Goal: Information Seeking & Learning: Learn about a topic

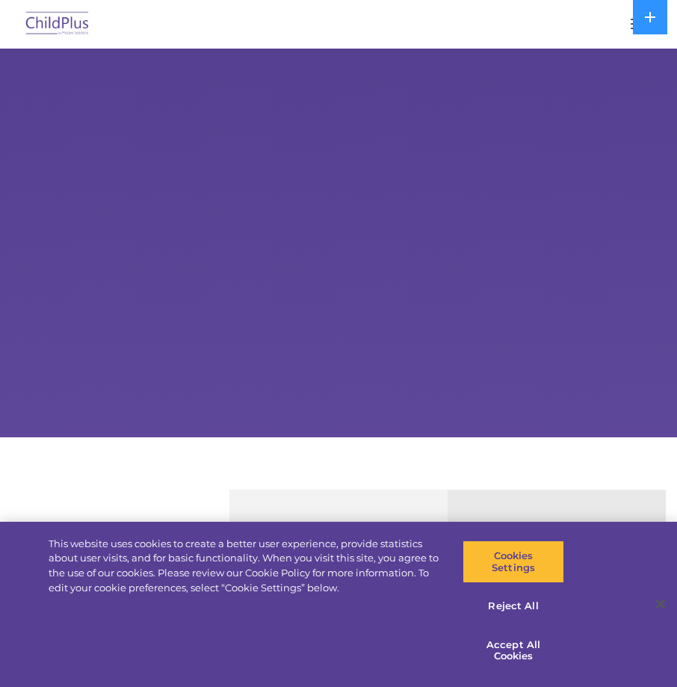
select select "MEDIUM"
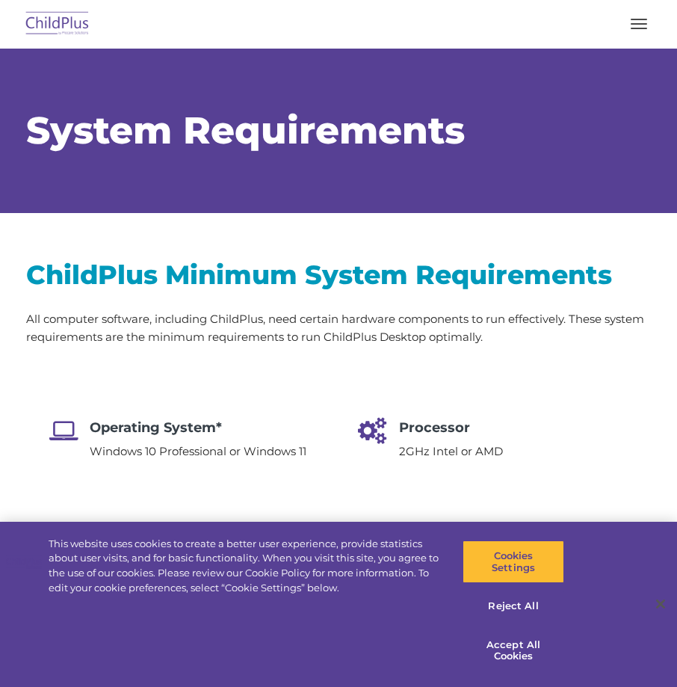
select select "MEDIUM"
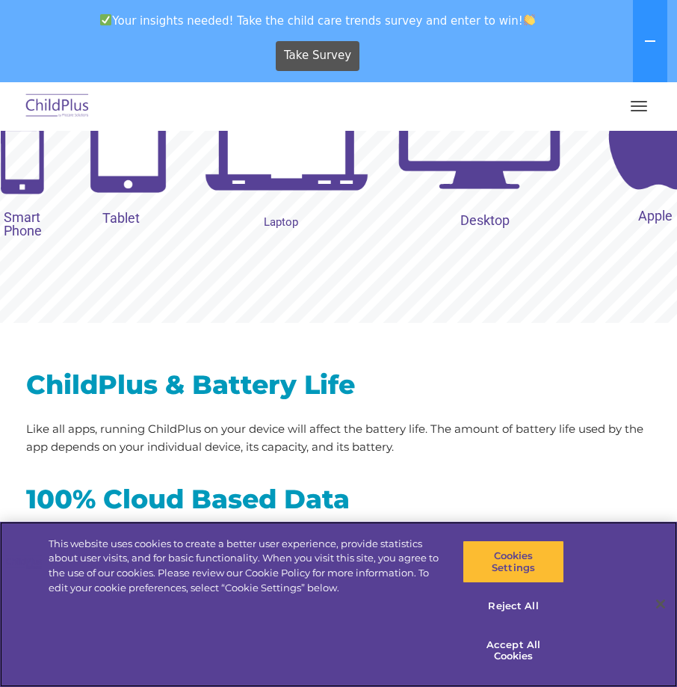
scroll to position [1834, 0]
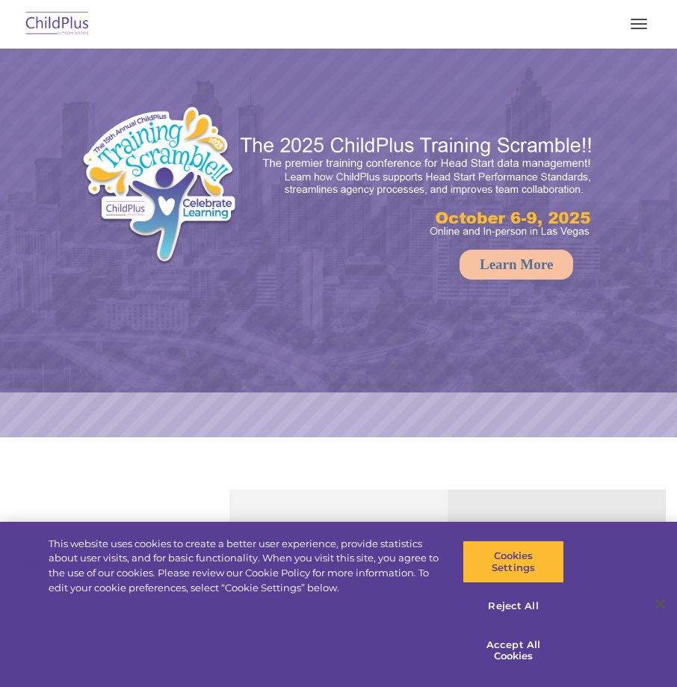
select select "MEDIUM"
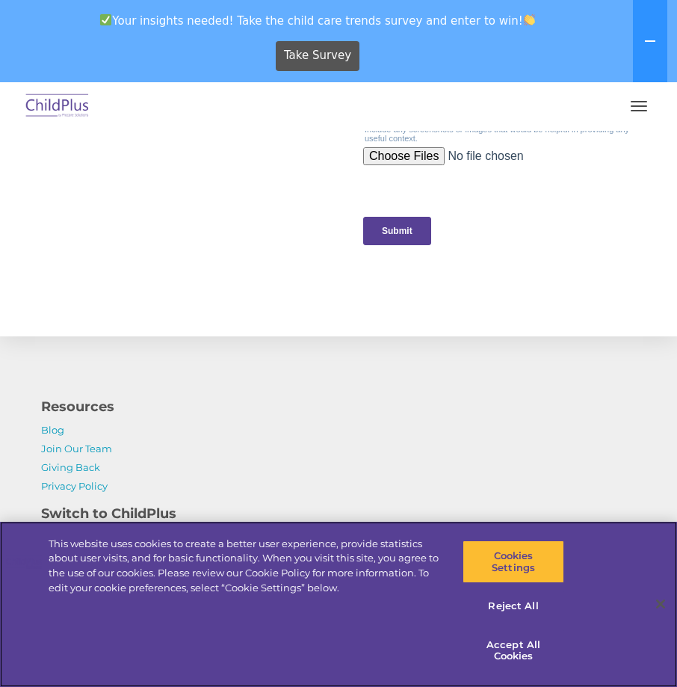
scroll to position [1799, 0]
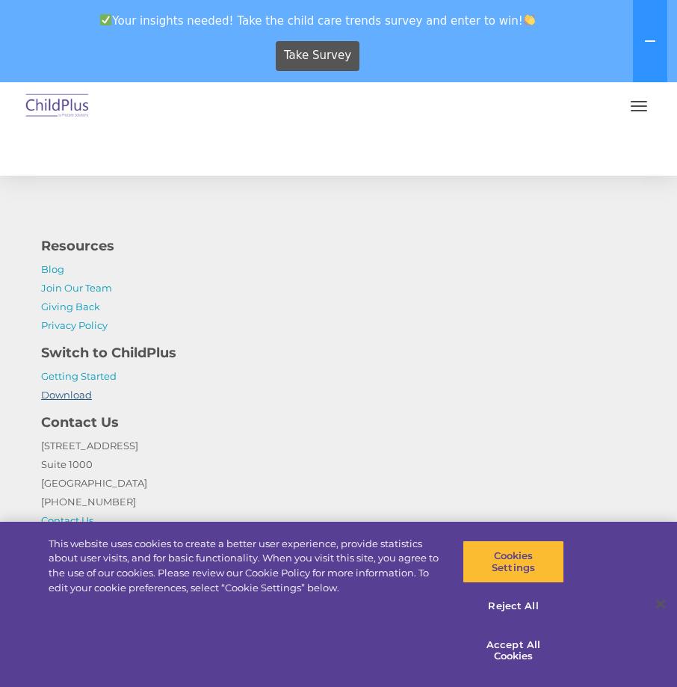
click at [71, 395] on link "Download" at bounding box center [66, 395] width 51 height 12
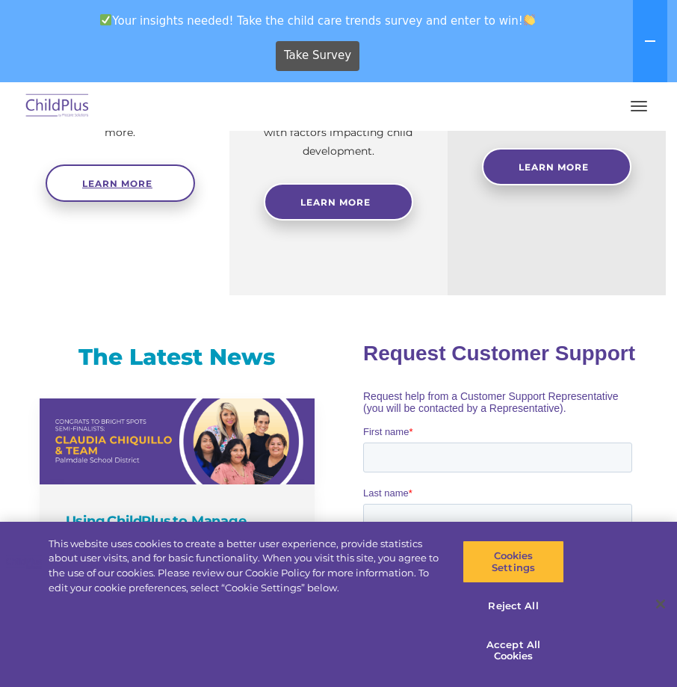
scroll to position [716, 0]
